Goal: Navigation & Orientation: Find specific page/section

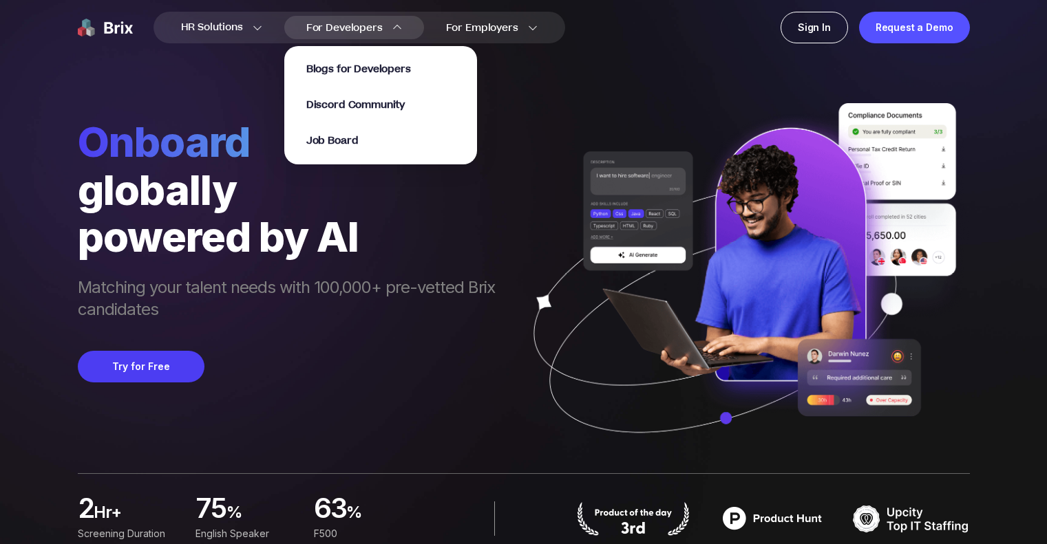
click at [337, 59] on div "Blogs for Developers Discord Community Job Board" at bounding box center [380, 105] width 193 height 118
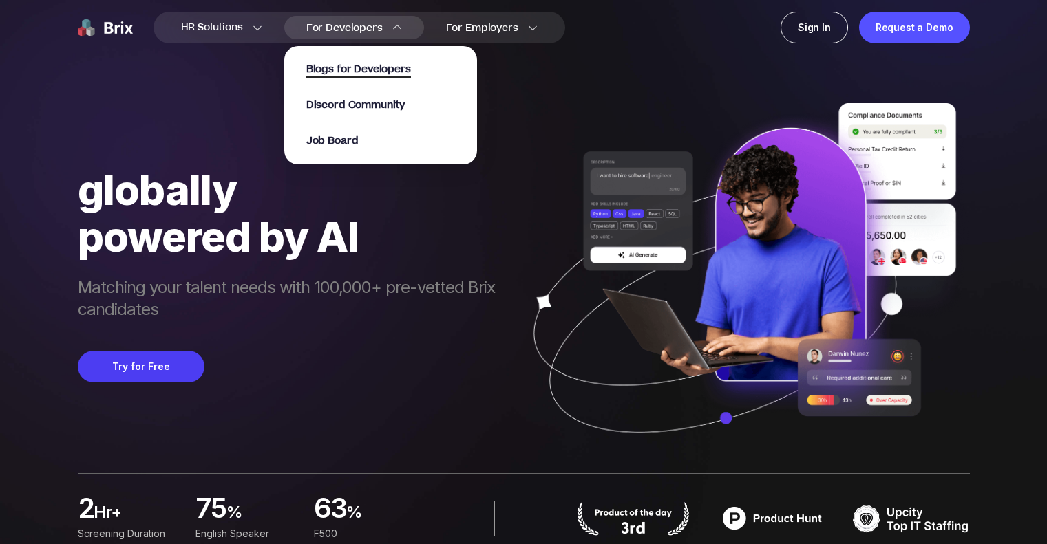
click at [339, 67] on span "Blogs for Developers" at bounding box center [358, 70] width 105 height 16
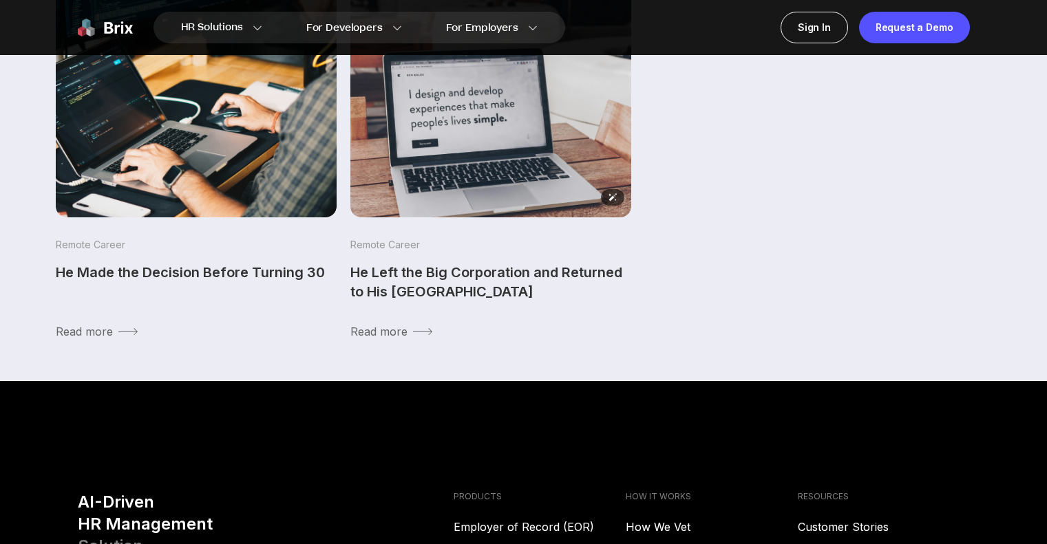
scroll to position [445, 0]
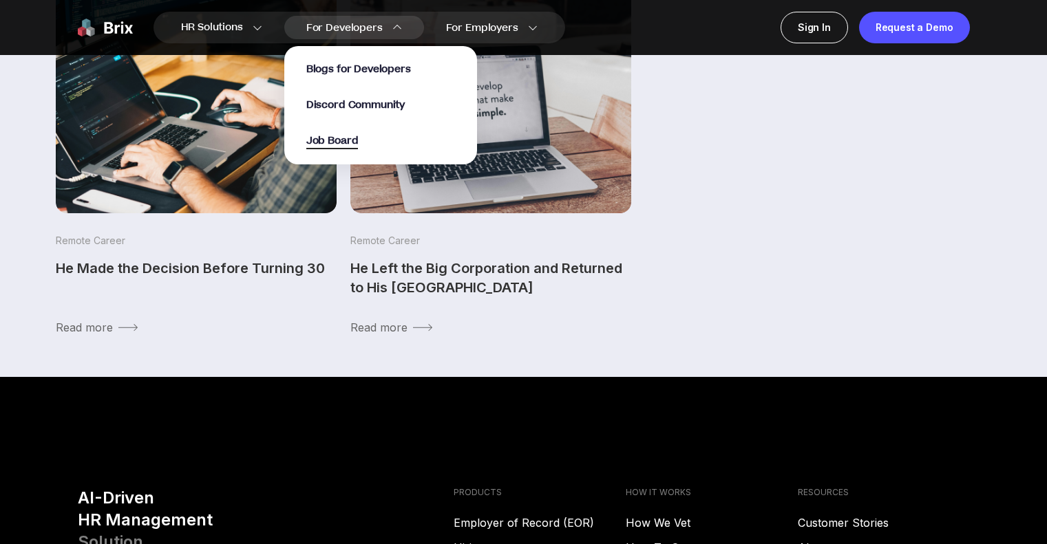
click at [339, 145] on span "Job Board" at bounding box center [332, 142] width 52 height 16
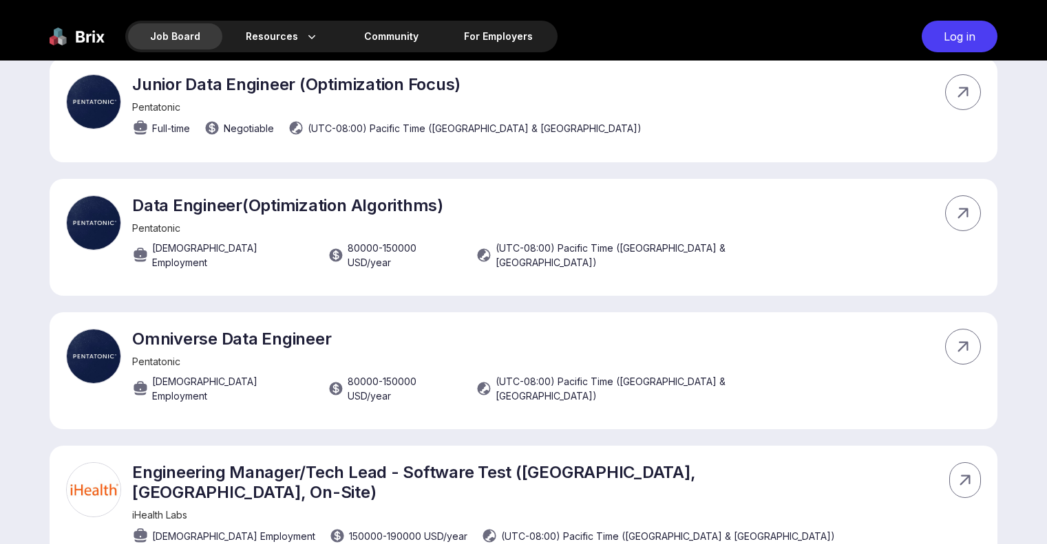
scroll to position [3962, 0]
